Goal: Book appointment/travel/reservation

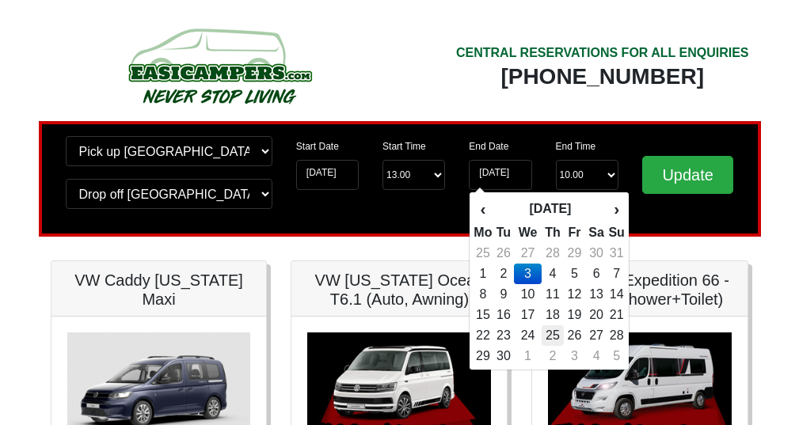
scroll to position [0, 14]
click at [538, 273] on td "3" at bounding box center [527, 274] width 27 height 21
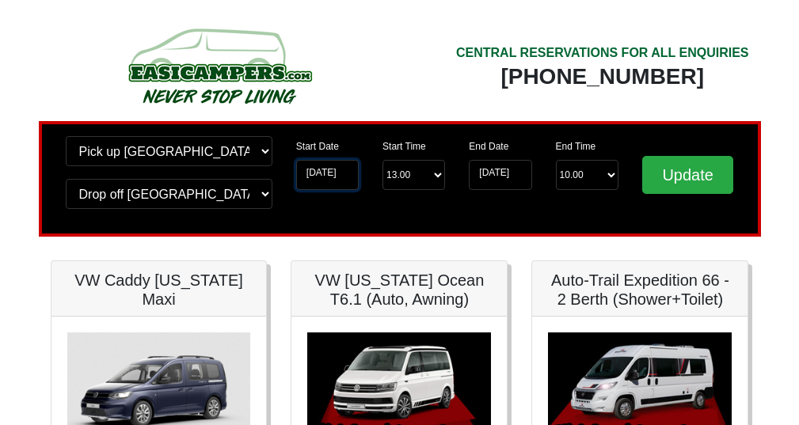
click at [336, 179] on input "30-08-2025" at bounding box center [327, 175] width 63 height 30
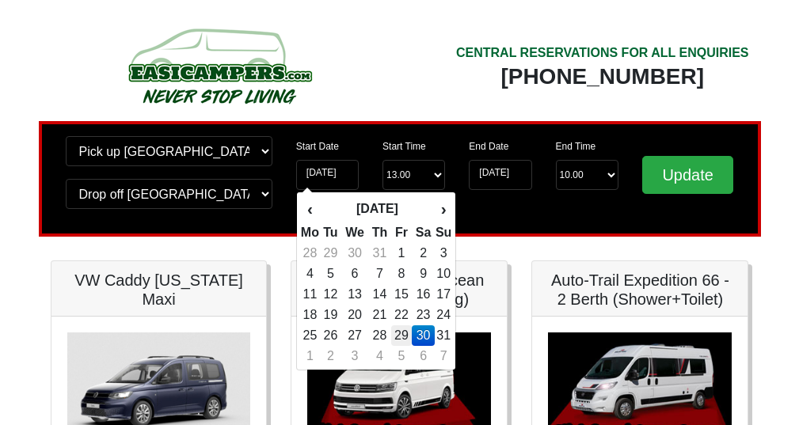
click at [409, 336] on td "29" at bounding box center [401, 336] width 21 height 21
type input "29-08-2025"
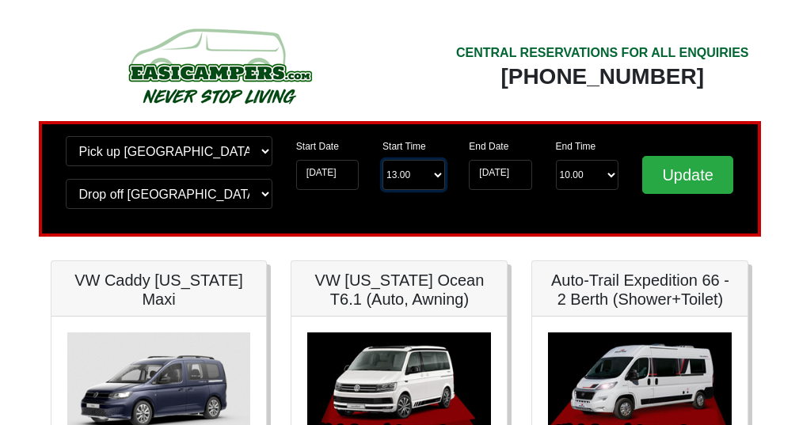
select select "17.00"
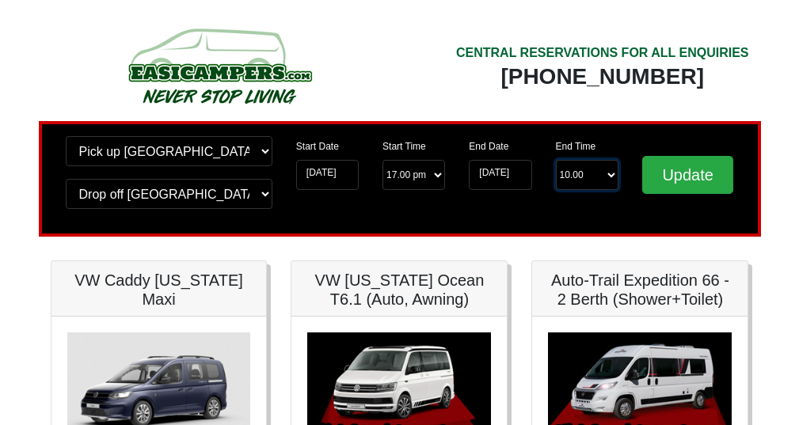
select select "10.00"
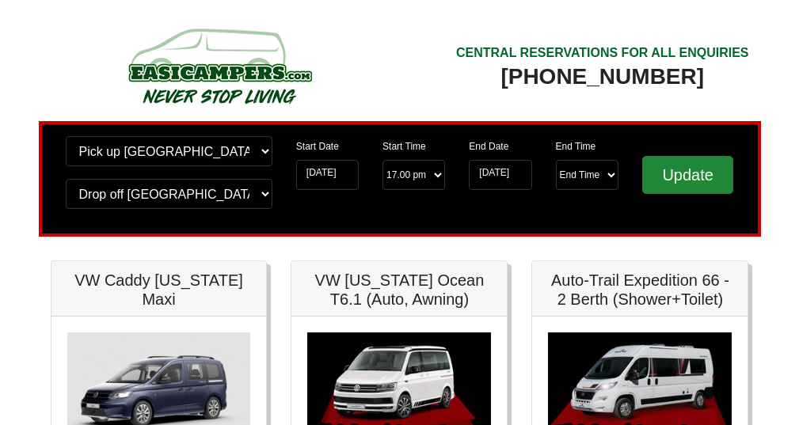
click at [672, 181] on input "Update" at bounding box center [689, 175] width 92 height 38
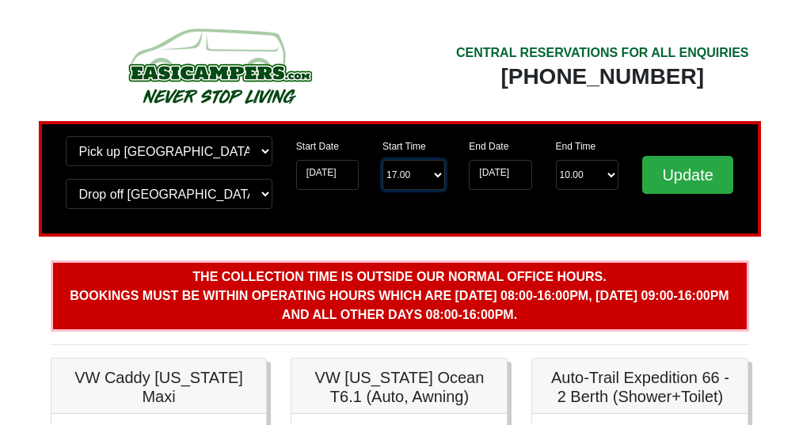
select select "16.00"
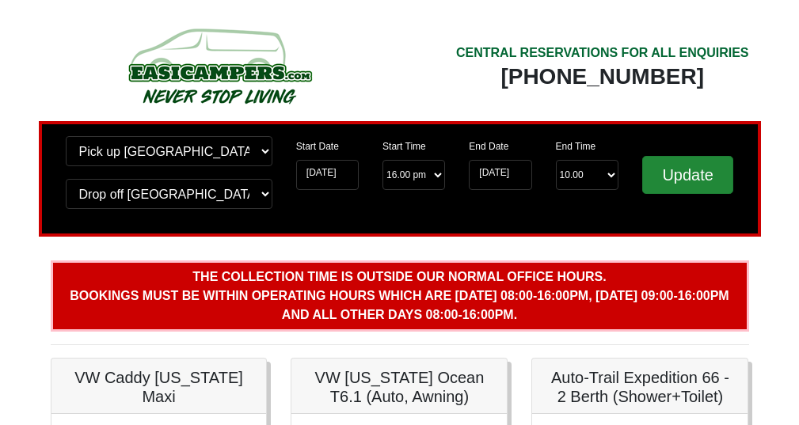
click at [677, 181] on input "Update" at bounding box center [689, 175] width 92 height 38
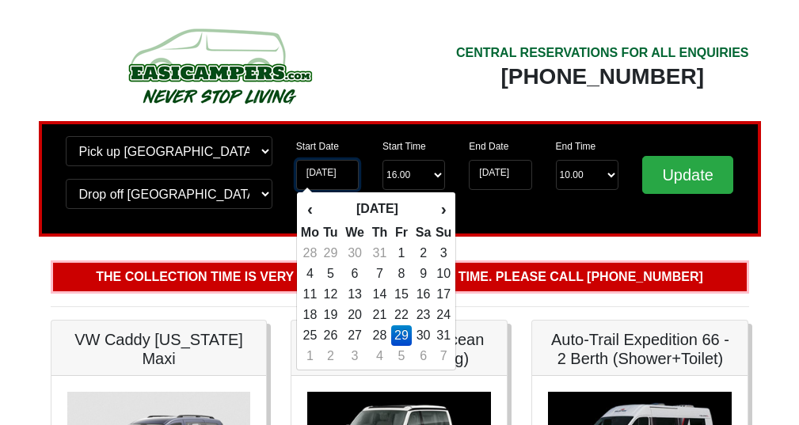
click at [329, 179] on input "[DATE]" at bounding box center [327, 175] width 63 height 30
click at [332, 333] on td "26" at bounding box center [330, 336] width 21 height 21
type input "[DATE]"
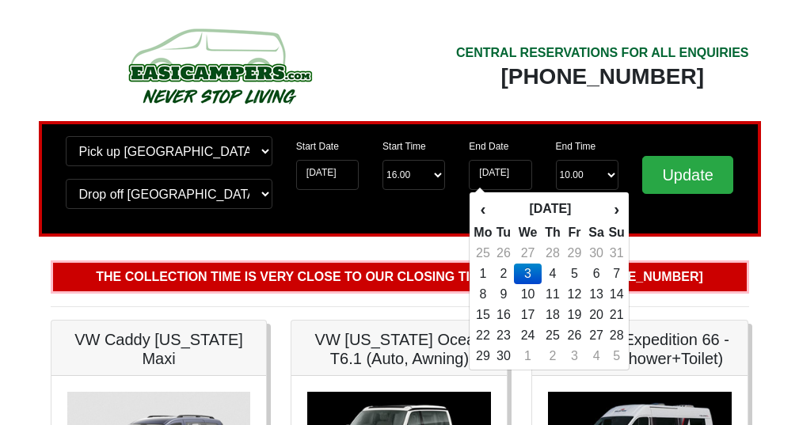
click at [531, 276] on td "3" at bounding box center [527, 274] width 27 height 21
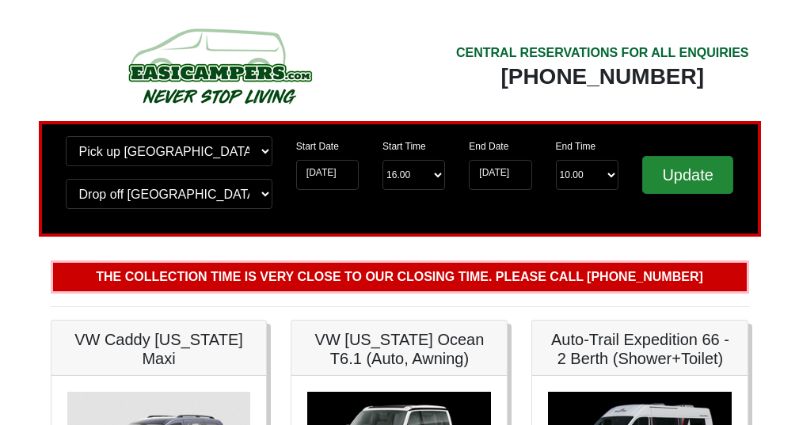
click at [709, 180] on input "Update" at bounding box center [689, 175] width 92 height 38
